Goal: Browse casually

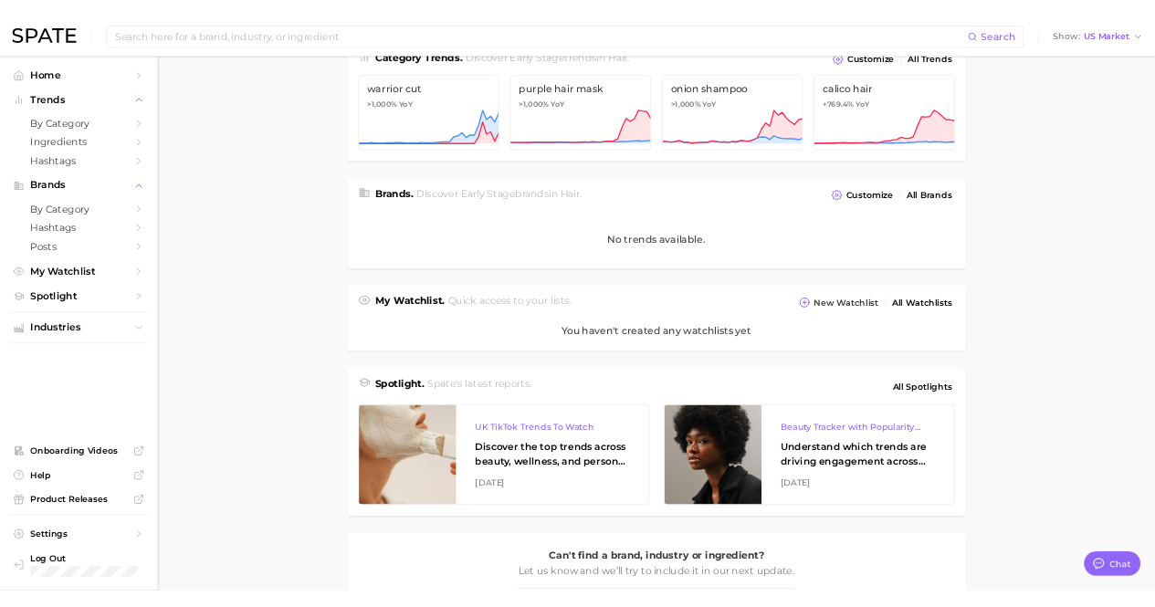
scroll to position [365, 0]
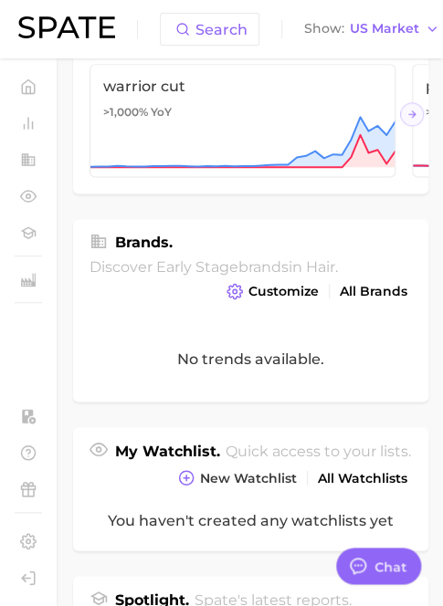
type textarea "x"
